Goal: Task Accomplishment & Management: Use online tool/utility

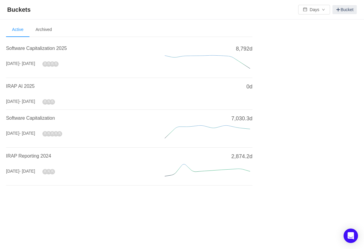
click at [56, 45] on h4 "Software Capitalization 2025" at bounding box center [78, 48] width 144 height 7
click at [53, 49] on span "Software Capitalization 2025" at bounding box center [36, 48] width 61 height 5
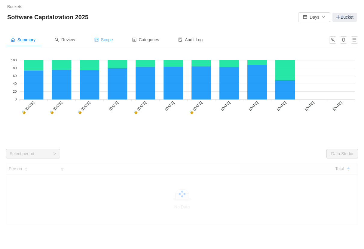
click at [106, 40] on span "Scope" at bounding box center [103, 39] width 19 height 5
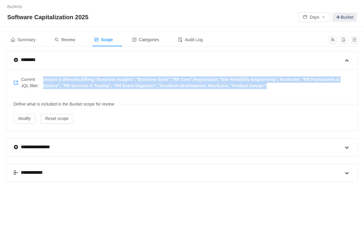
copy span "project in (Results,Billing,"Business Insights","Business Suite","RR Core",Regi…"
drag, startPoint x: 279, startPoint y: 86, endPoint x: 43, endPoint y: 78, distance: 236.4
click at [43, 78] on span "Current JQL filter: project in (Results,Billing,"Business Insights","Business S…" at bounding box center [182, 82] width 337 height 13
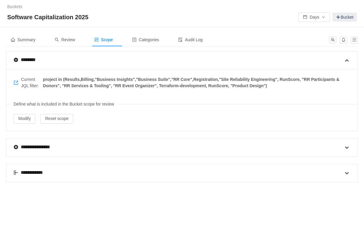
click at [325, 86] on span "project in (Results,Billing,"Business Insights","Business Suite","RR Core",Regi…" at bounding box center [197, 82] width 308 height 13
click at [277, 84] on span "project in (Results,Billing,"Business Insights","Business Suite","RR Core",Regi…" at bounding box center [196, 82] width 309 height 13
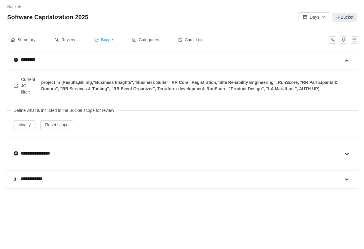
click at [90, 177] on div "**********" at bounding box center [179, 179] width 330 height 18
click at [344, 179] on span at bounding box center [346, 179] width 7 height 7
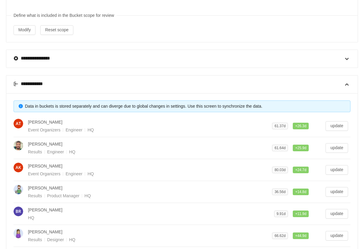
scroll to position [249, 0]
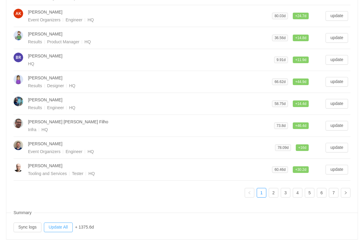
click at [57, 222] on button "Update All" at bounding box center [58, 227] width 29 height 10
